Goal: Check status: Check status

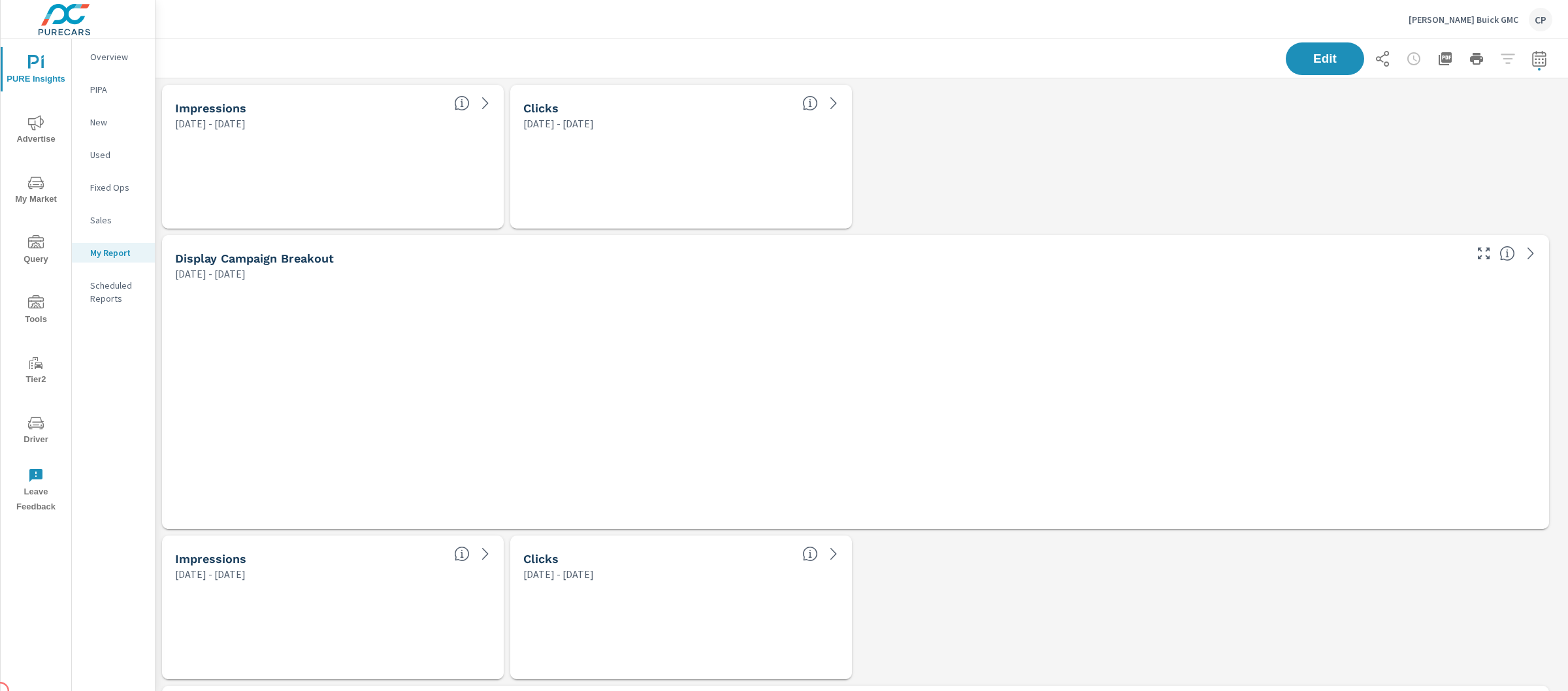
scroll to position [3636, 1426]
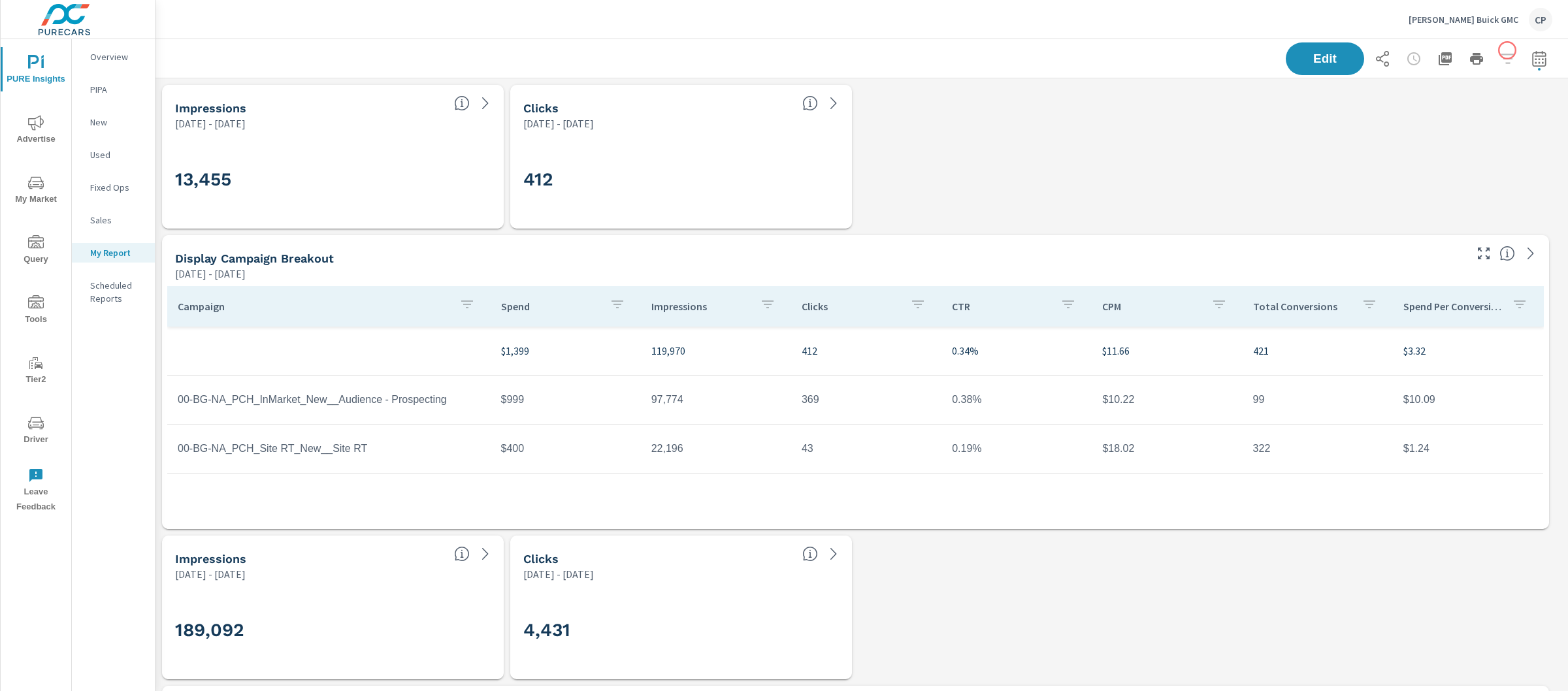
click at [1526, 60] on button "button" at bounding box center [1539, 59] width 26 height 26
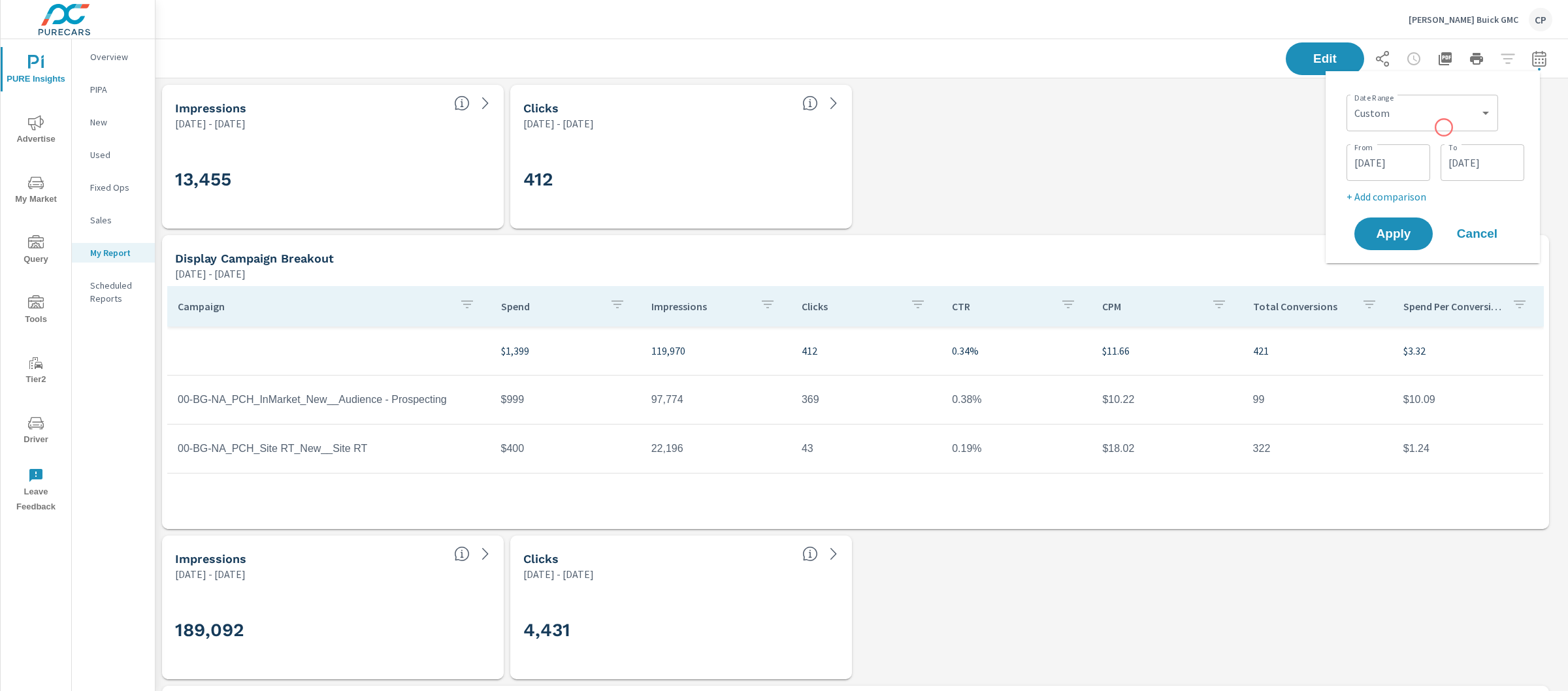
click at [1443, 128] on div "Custom [DATE] Last week Last 7 days Last 14 days Last 30 days Last 45 days Last…" at bounding box center [1422, 112] width 151 height 37
click at [1439, 115] on select "Custom [DATE] Last week Last 7 days Last 14 days Last 30 days Last 45 days Last…" at bounding box center [1422, 113] width 142 height 26
click at [1352, 100] on select "Custom [DATE] Last week Last 7 days Last 14 days Last 30 days Last 45 days Last…" at bounding box center [1422, 113] width 142 height 26
select select "Last month"
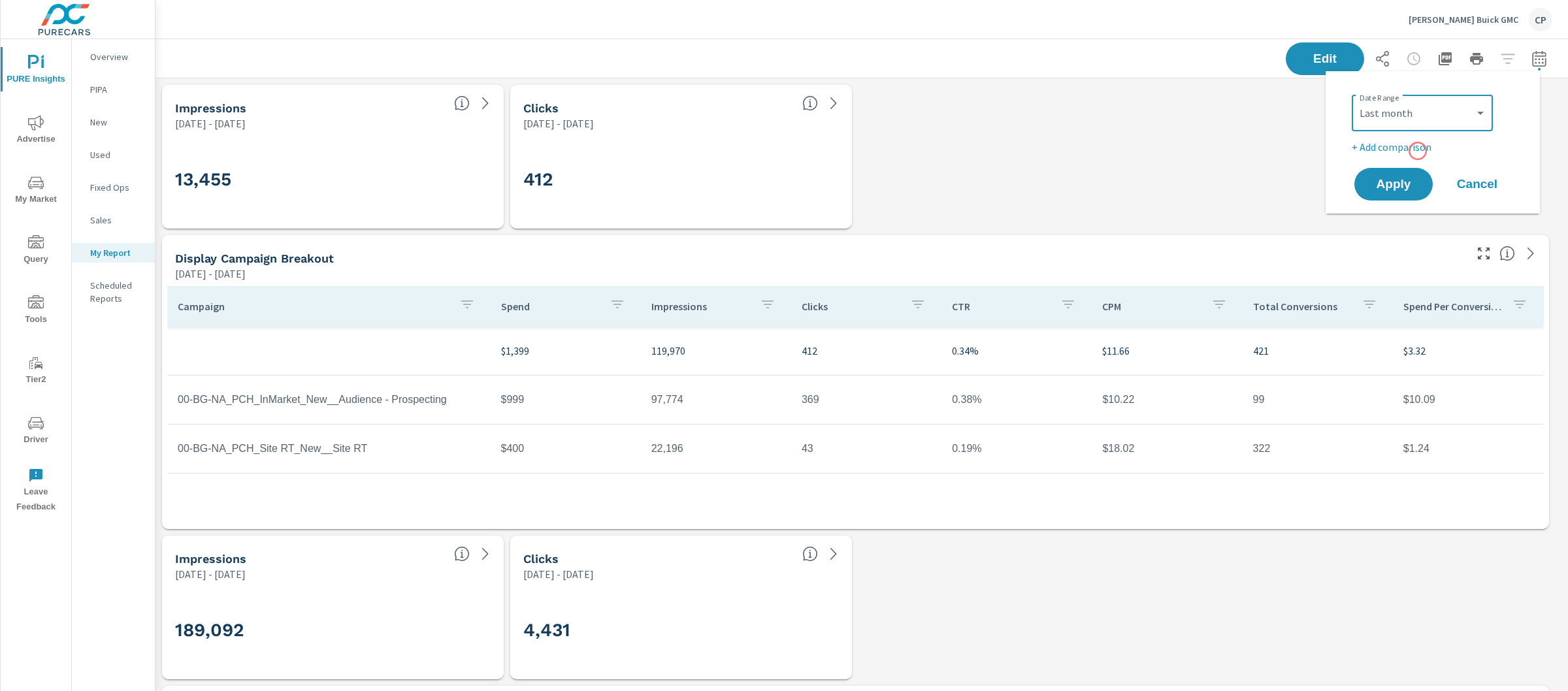
click at [1418, 151] on p "+ Add comparison" at bounding box center [1435, 146] width 168 height 15
select select "Previous period"
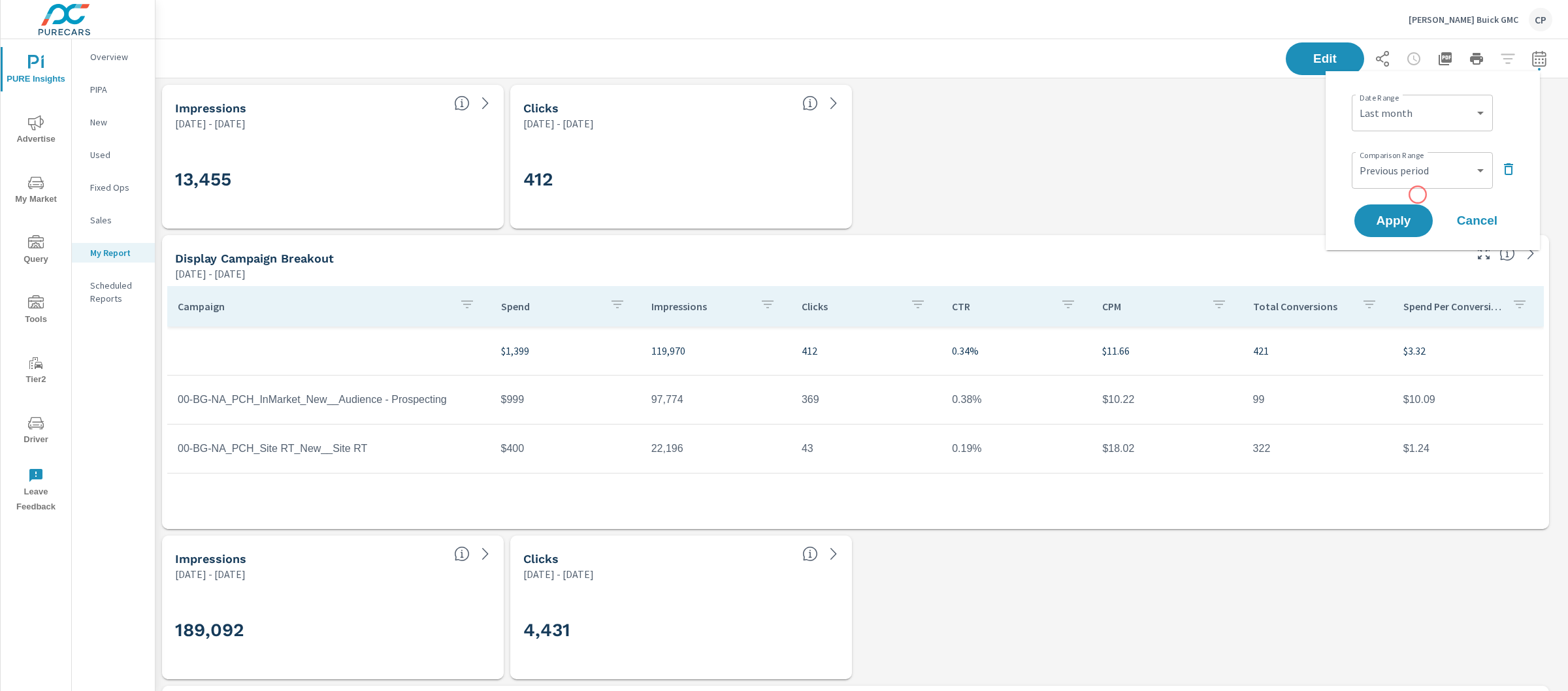
click at [1418, 194] on div "Date Range Custom [DATE] Last week Last 7 days Last 14 days Last 30 days Last 4…" at bounding box center [1432, 160] width 183 height 158
click at [1420, 164] on select "Custom Previous period Previous month Previous year" at bounding box center [1422, 171] width 131 height 26
click at [1504, 164] on icon "button" at bounding box center [1508, 168] width 15 height 15
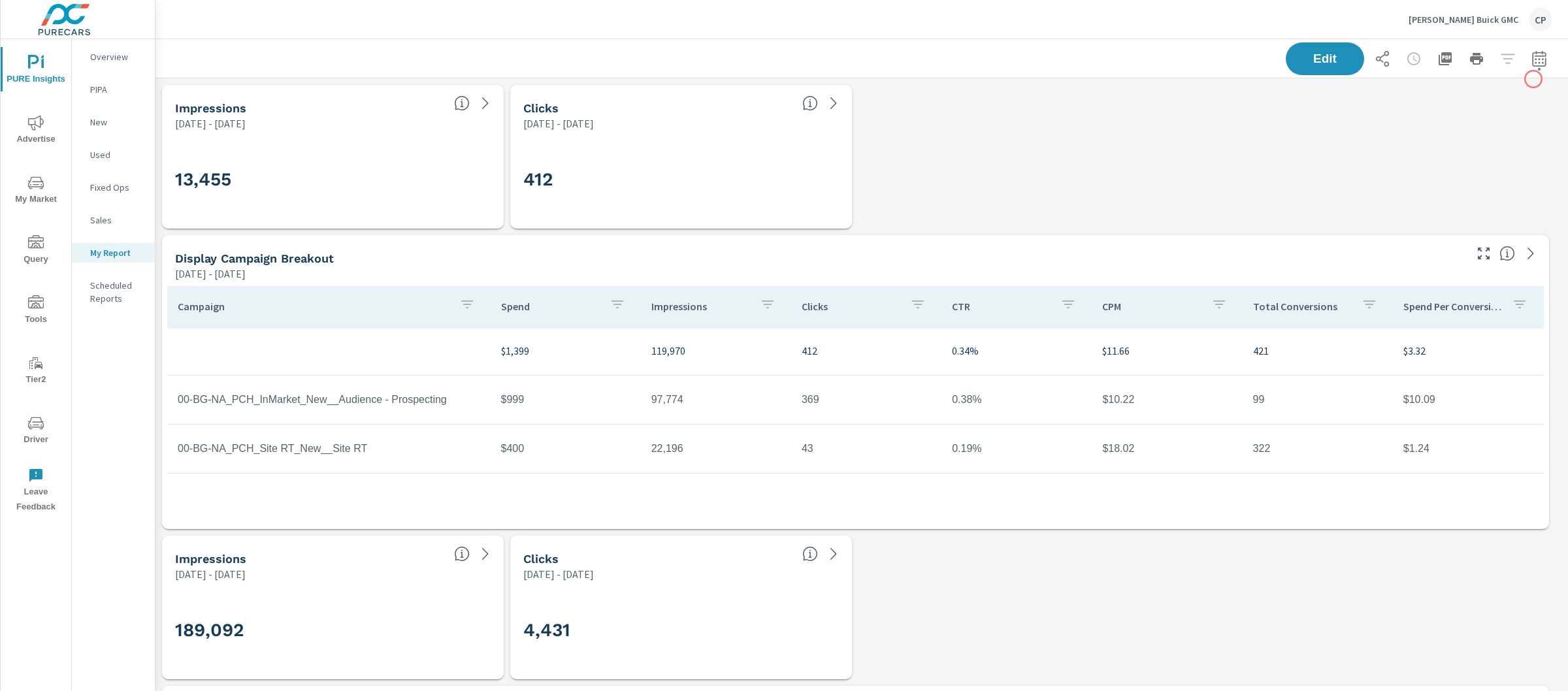
click at [1527, 66] on button "button" at bounding box center [1539, 59] width 26 height 26
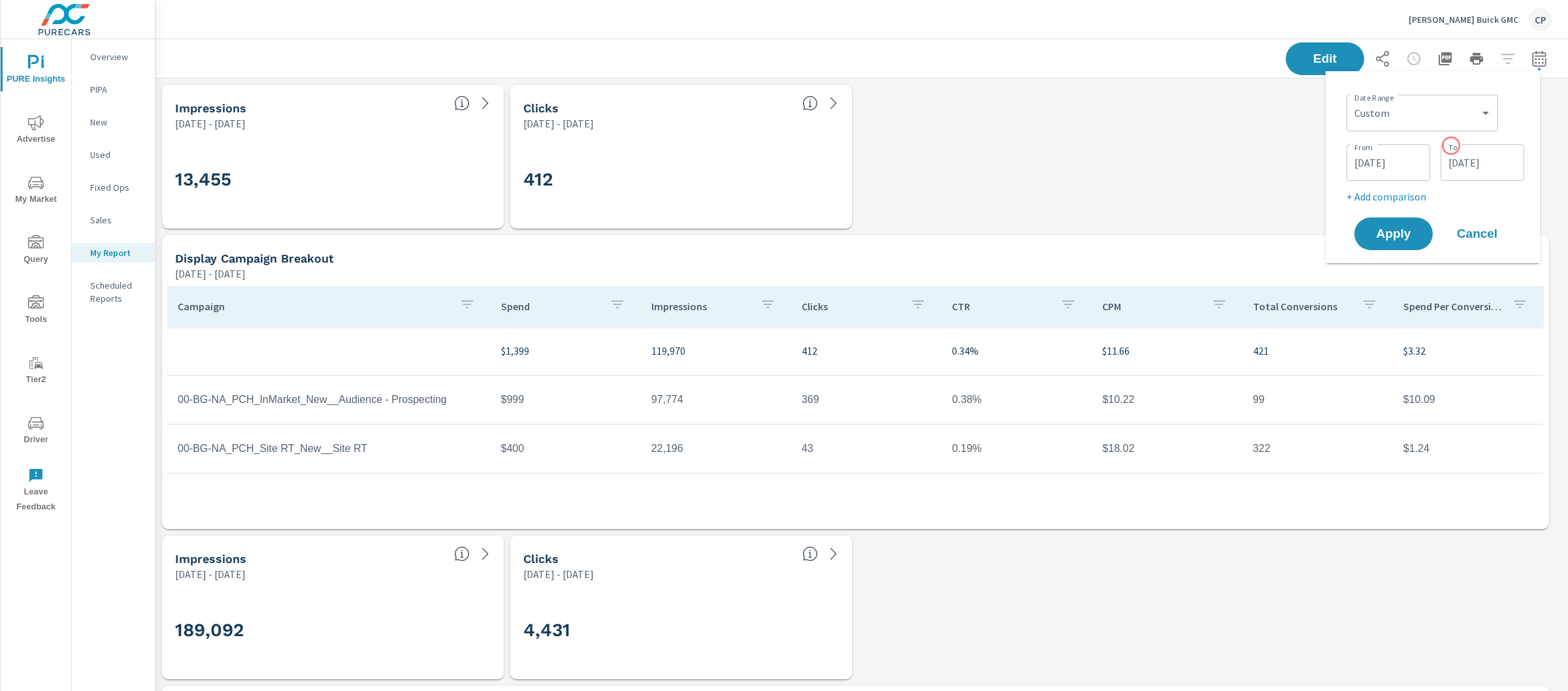
click at [1449, 146] on div "[DATE] To" at bounding box center [1482, 163] width 84 height 37
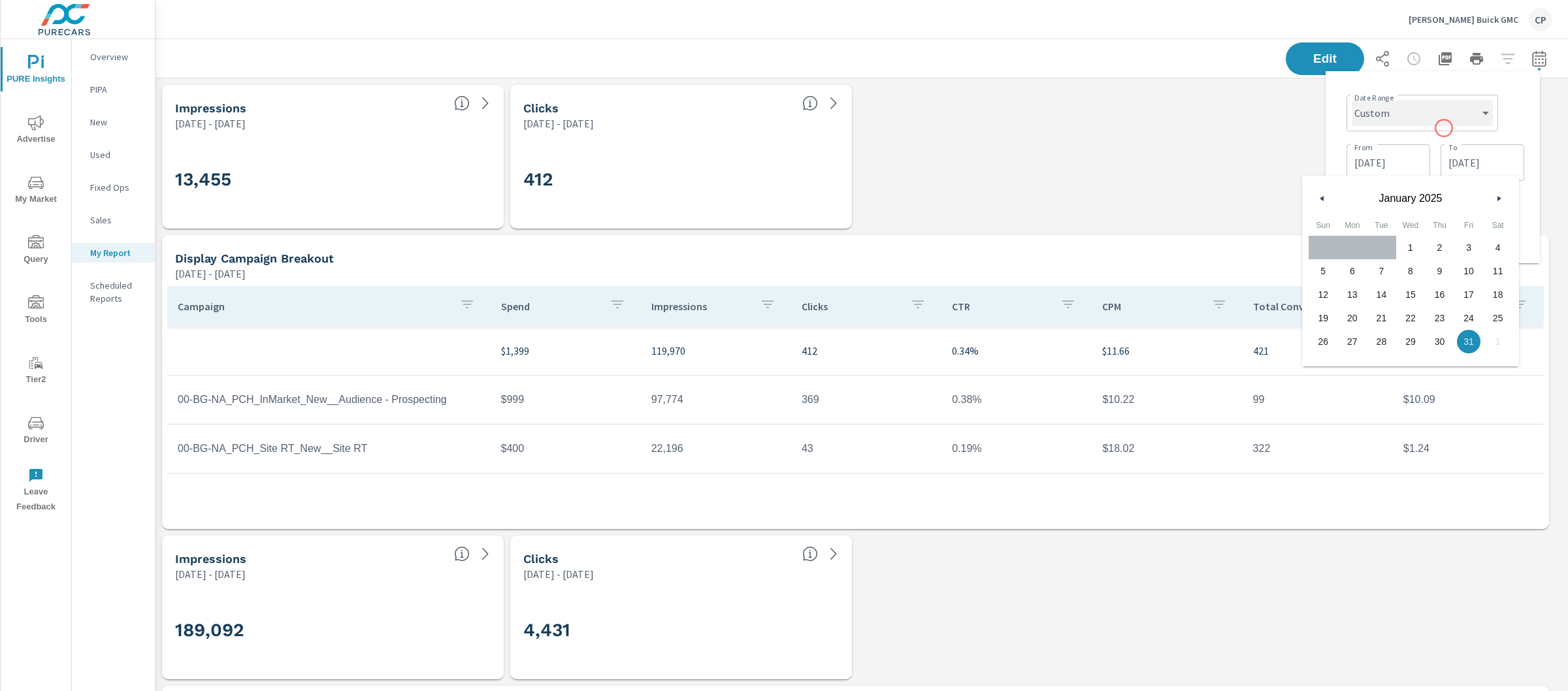
click at [1439, 115] on select "Custom [DATE] Last week Last 7 days Last 14 days Last 30 days Last 45 days Last…" at bounding box center [1422, 113] width 142 height 26
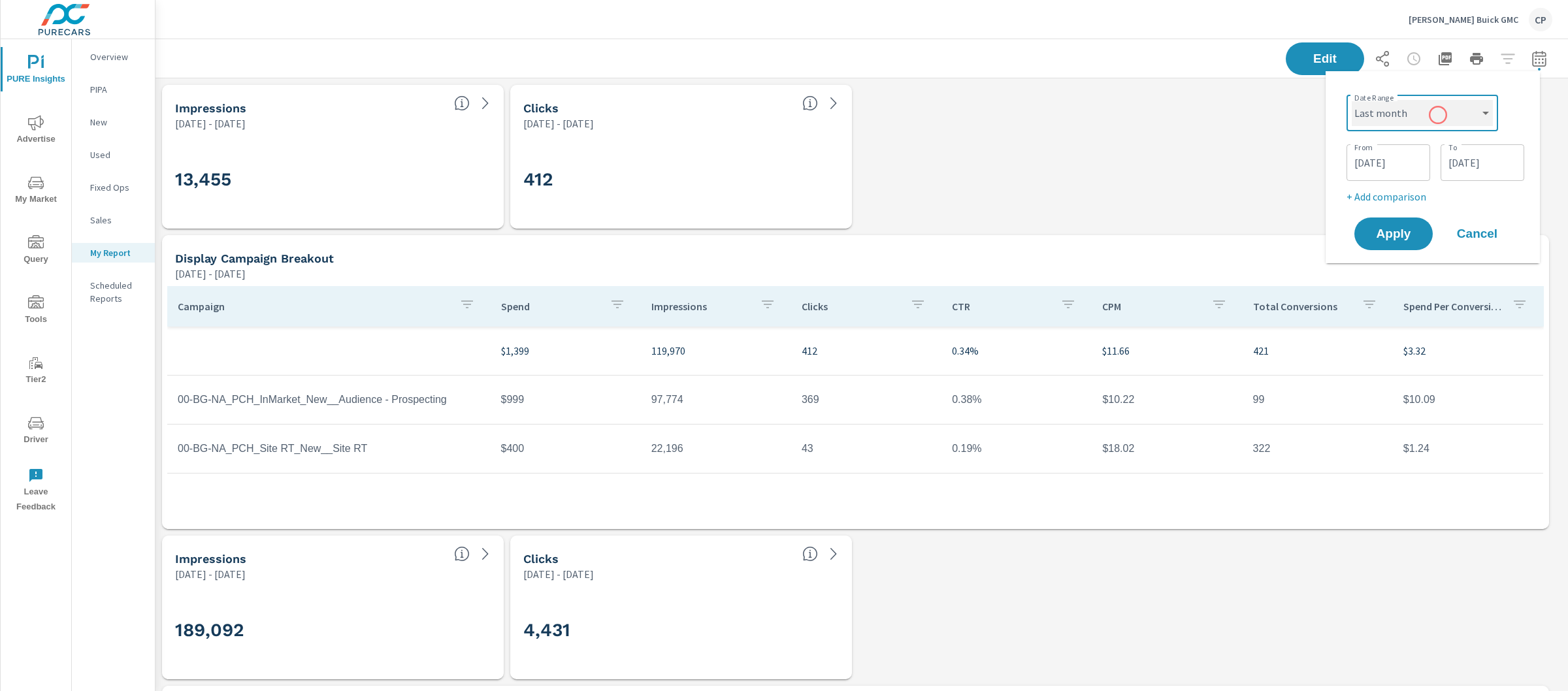
click at [1352, 100] on select "Custom [DATE] Last week Last 7 days Last 14 days Last 30 days Last 45 days Last…" at bounding box center [1422, 113] width 142 height 26
select select "Last month"
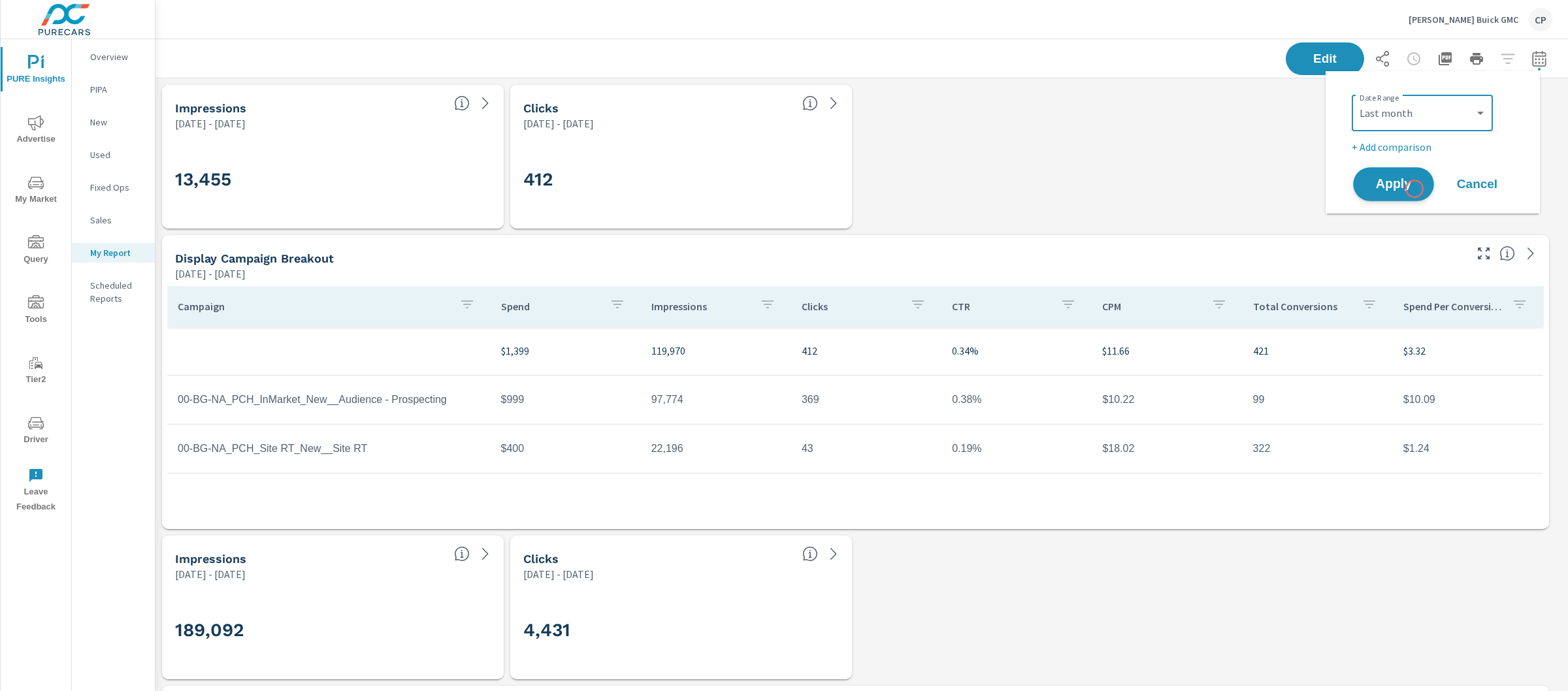
click at [1409, 180] on span "Apply" at bounding box center [1393, 184] width 54 height 12
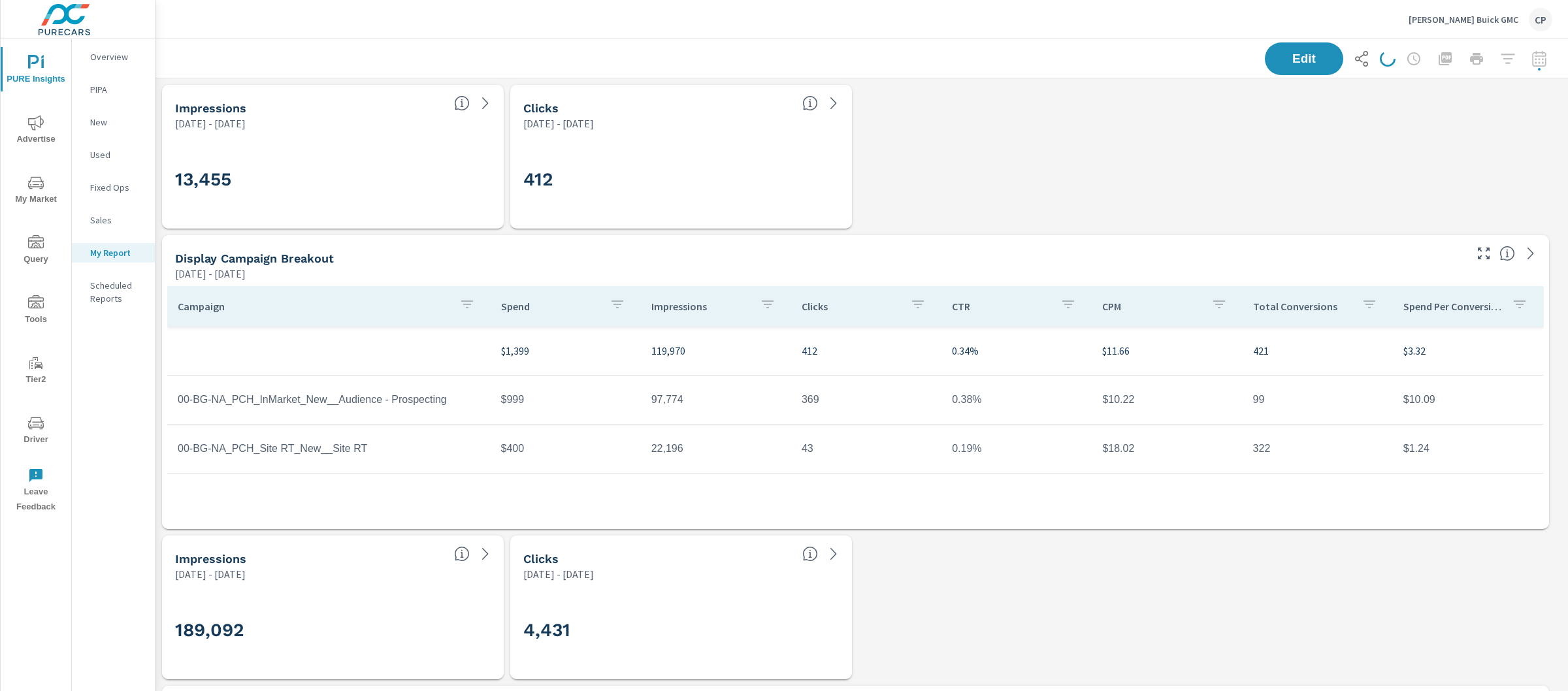
scroll to position [3636, 1426]
